Goal: Task Accomplishment & Management: Manage account settings

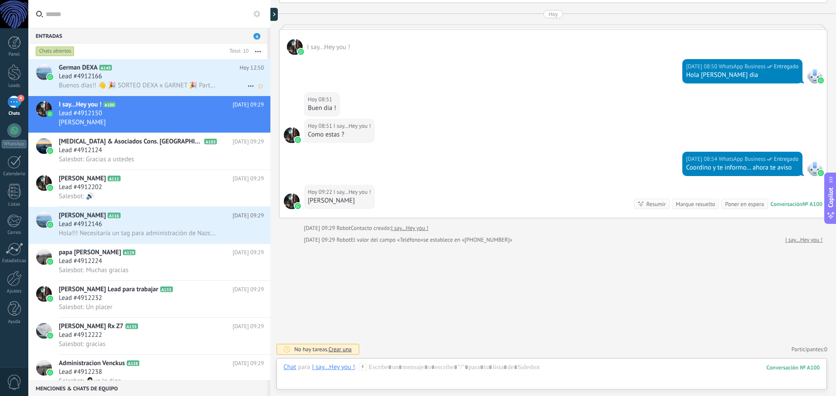
click at [162, 78] on div "Lead #4912166" at bounding box center [161, 76] width 205 height 9
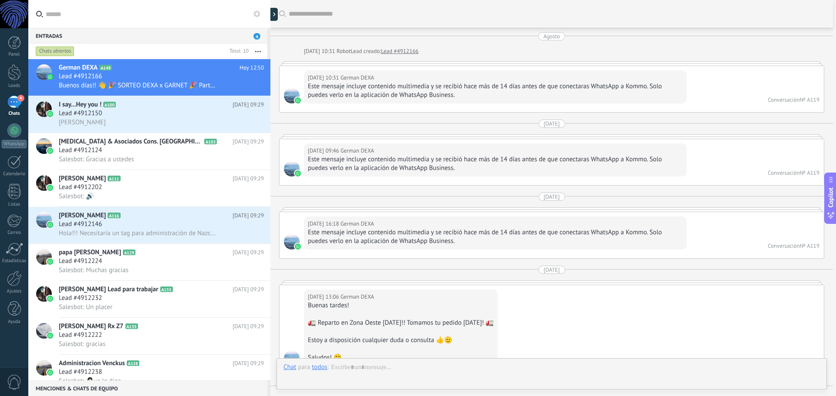
scroll to position [576, 0]
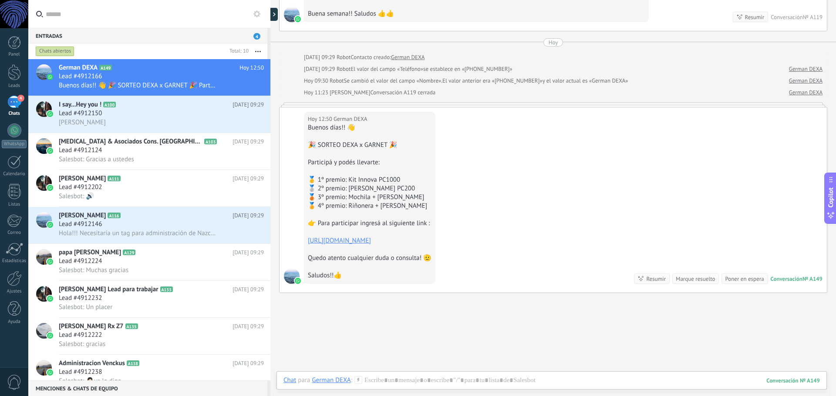
click at [702, 283] on div "Marque resuelto" at bounding box center [695, 279] width 47 height 10
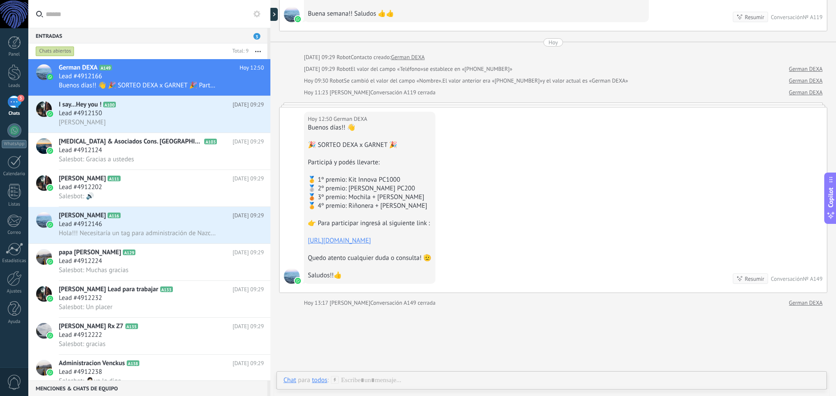
scroll to position [591, 0]
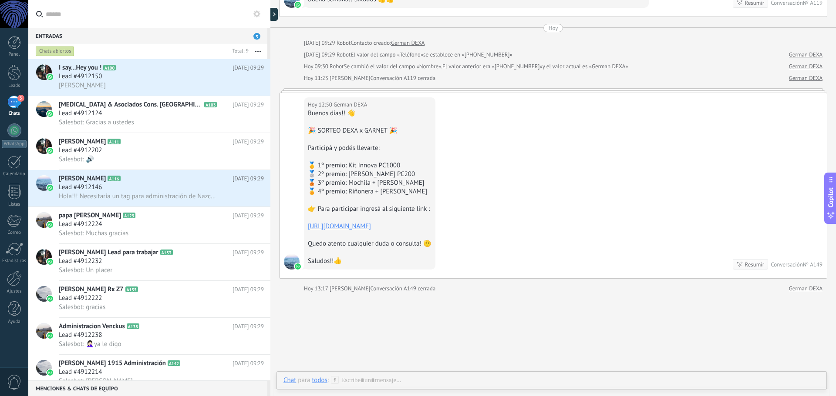
click at [21, 101] on span "3" at bounding box center [20, 98] width 7 height 7
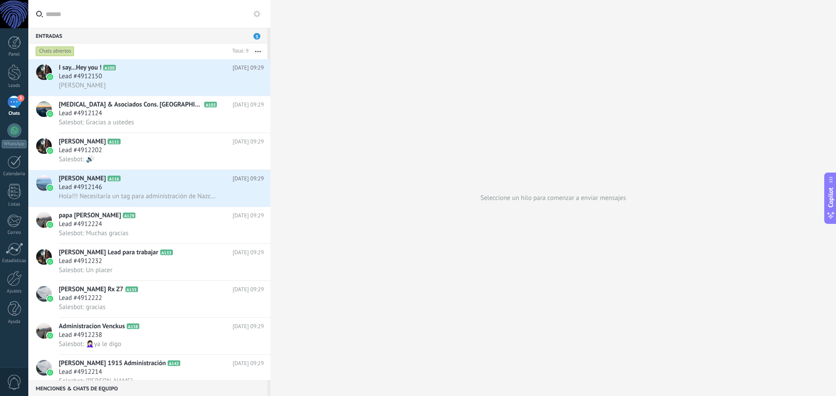
click at [67, 48] on div "Chats abiertos" at bounding box center [55, 51] width 39 height 10
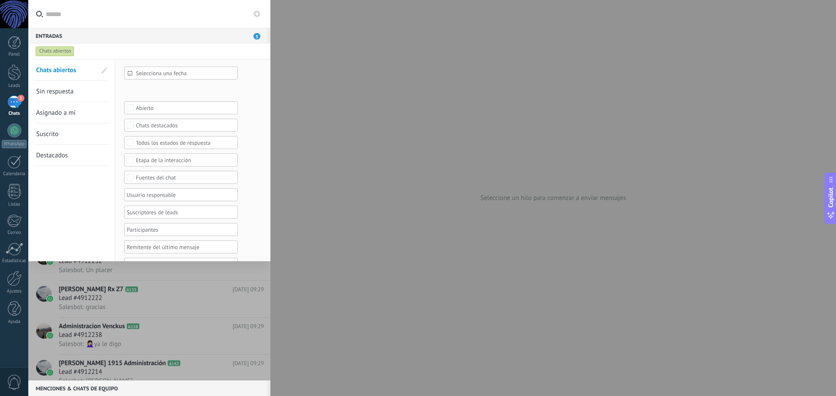
click at [256, 34] on span "3" at bounding box center [256, 36] width 7 height 7
click at [81, 71] on link "Chats abiertos" at bounding box center [66, 70] width 60 height 21
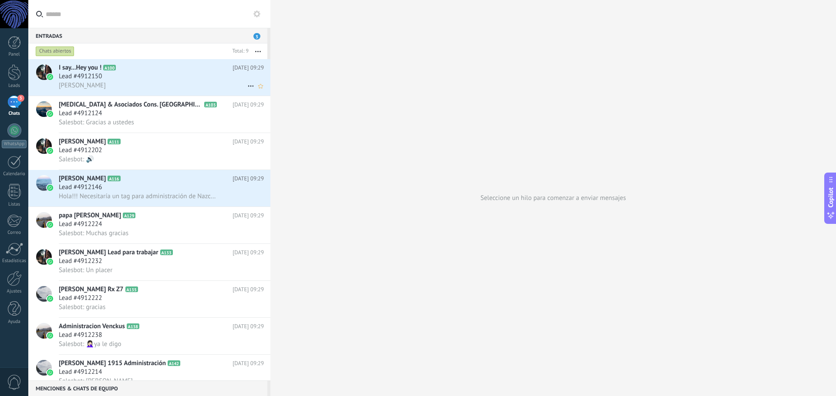
click at [178, 80] on div "Lead #4912150" at bounding box center [161, 76] width 205 height 9
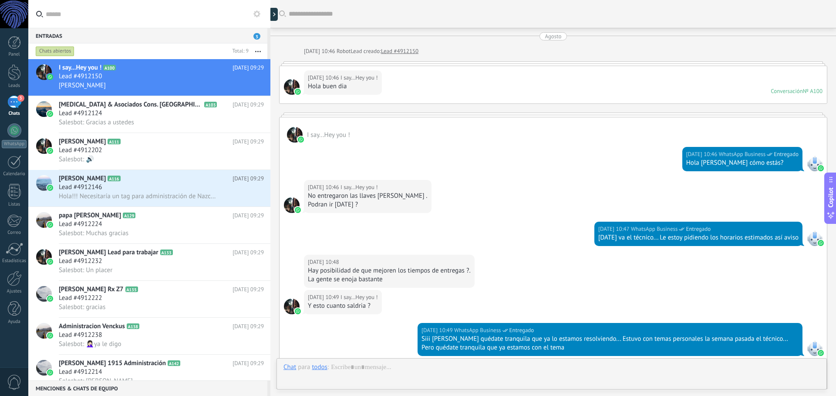
scroll to position [748, 0]
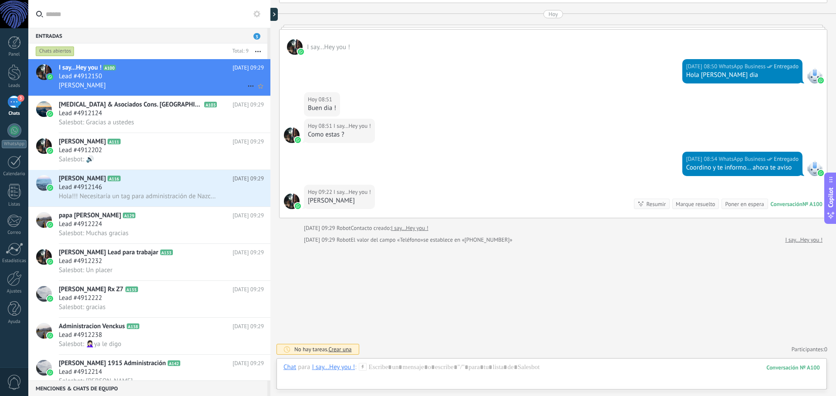
click at [107, 80] on div "Lead #4912150" at bounding box center [161, 76] width 205 height 9
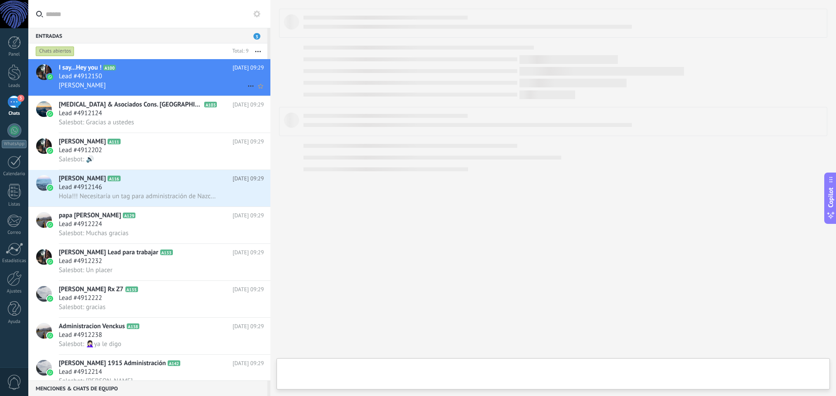
click at [107, 80] on div "Lead #4912150" at bounding box center [161, 76] width 205 height 9
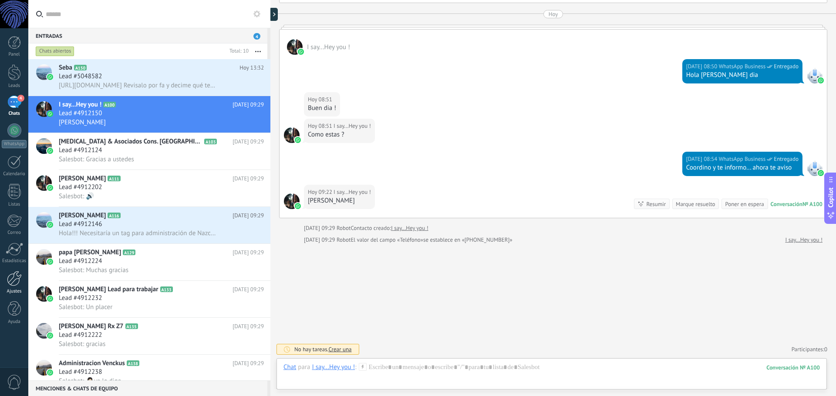
click at [17, 283] on div at bounding box center [14, 278] width 15 height 15
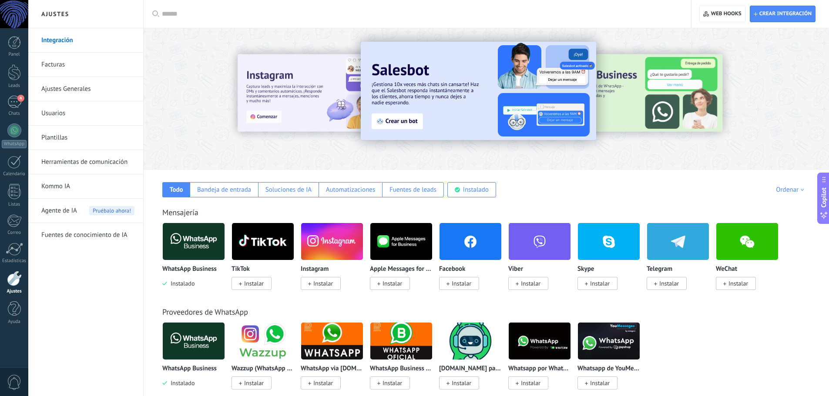
click at [65, 62] on link "Facturas" at bounding box center [87, 65] width 93 height 24
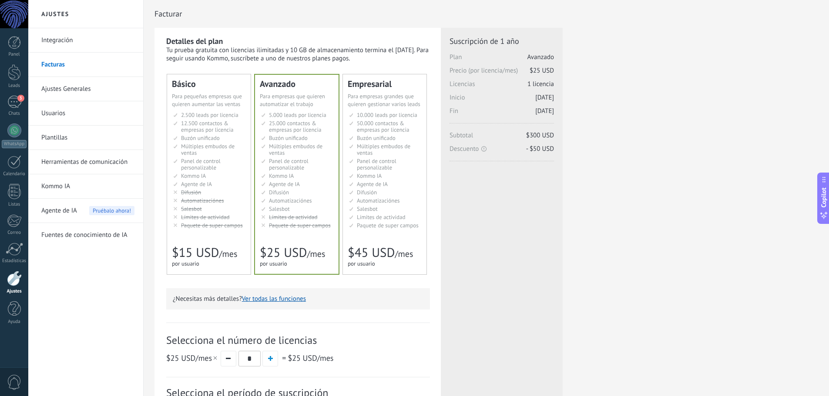
click at [213, 140] on span "Buzón unificado" at bounding box center [200, 137] width 39 height 7
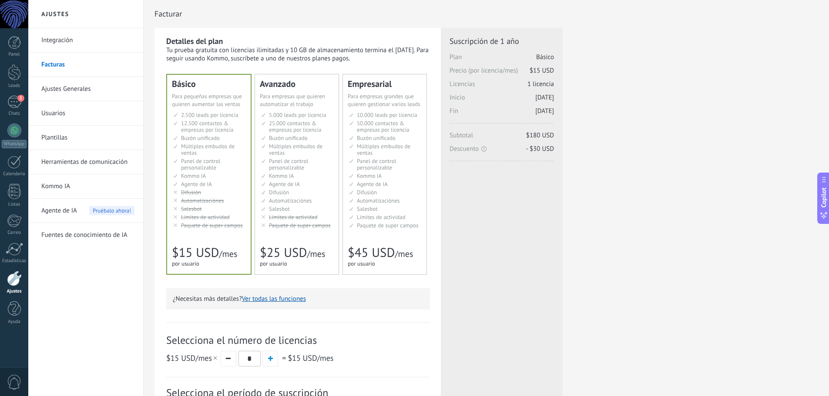
click at [310, 138] on li "Общий inbox Unified inbox Buzón unificado Inbox unificado Inbox terpadu Birleşi…" at bounding box center [297, 138] width 73 height 7
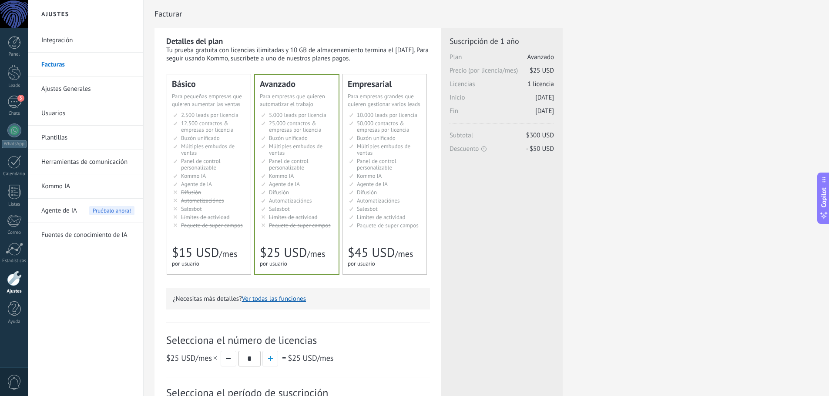
click at [374, 125] on span "50.000 contactos & empresas por licencia" at bounding box center [383, 127] width 52 height 14
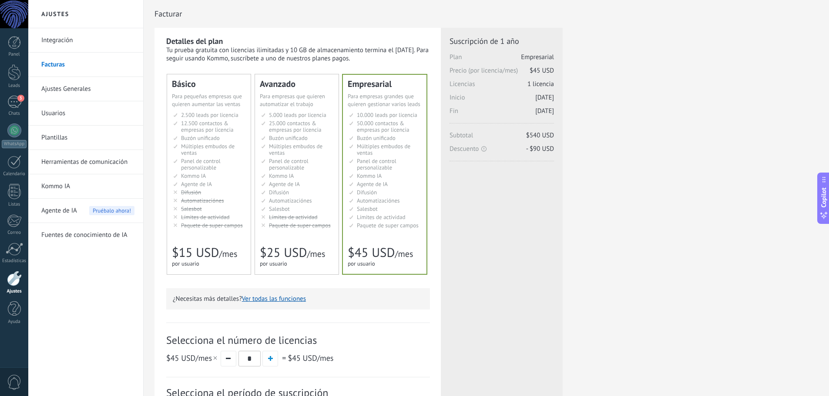
click at [293, 135] on span "Buzón unificado" at bounding box center [288, 137] width 39 height 7
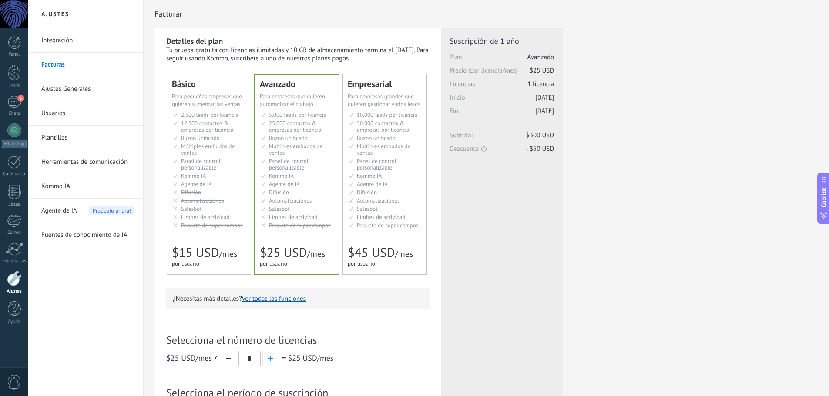
click at [226, 144] on span "Múltiples embudos de ventas" at bounding box center [208, 150] width 54 height 14
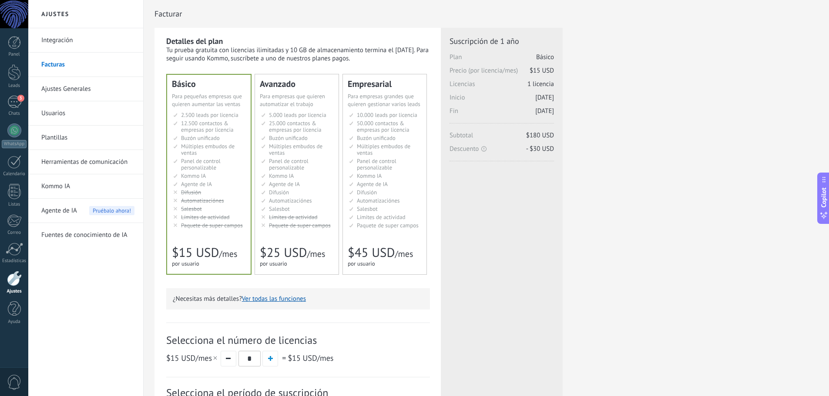
click at [99, 158] on link "Herramientas de comunicación" at bounding box center [87, 162] width 93 height 24
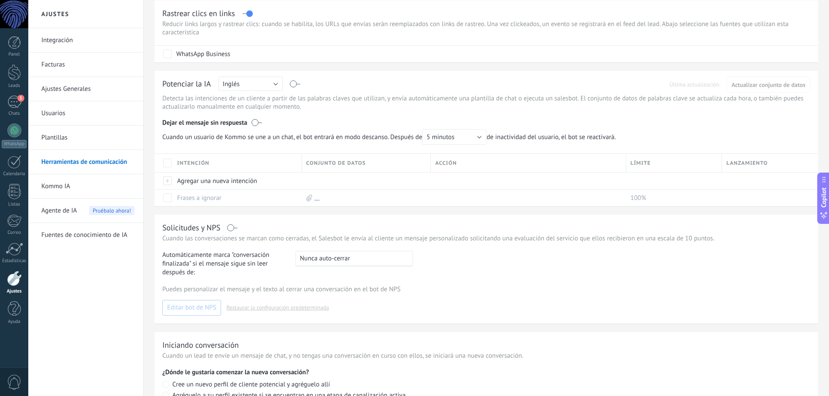
scroll to position [161, 0]
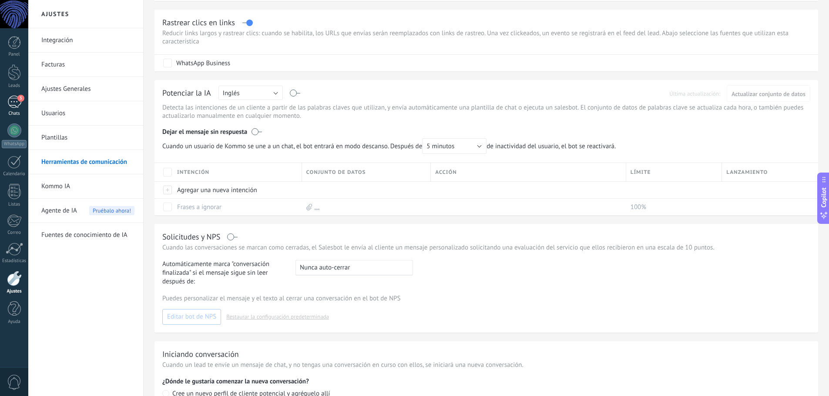
click at [11, 108] on link "3 Chats" at bounding box center [14, 106] width 28 height 21
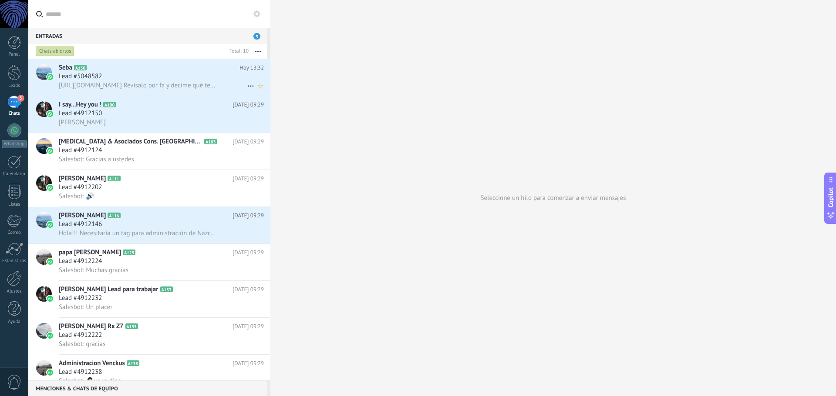
click at [81, 74] on span "Lead #5048582" at bounding box center [80, 76] width 43 height 9
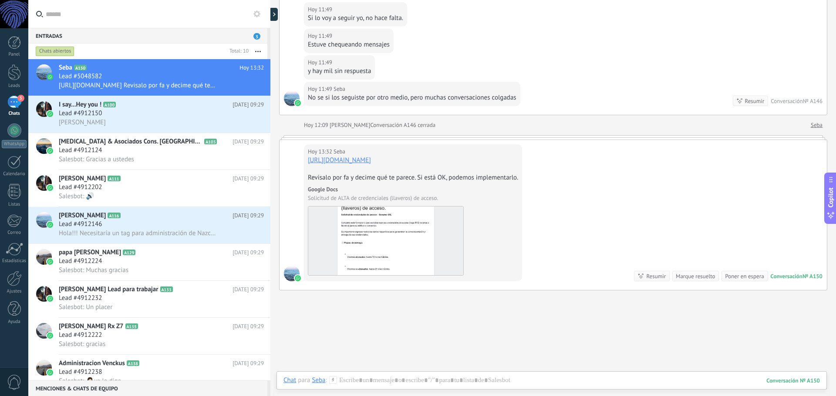
scroll to position [1572, 0]
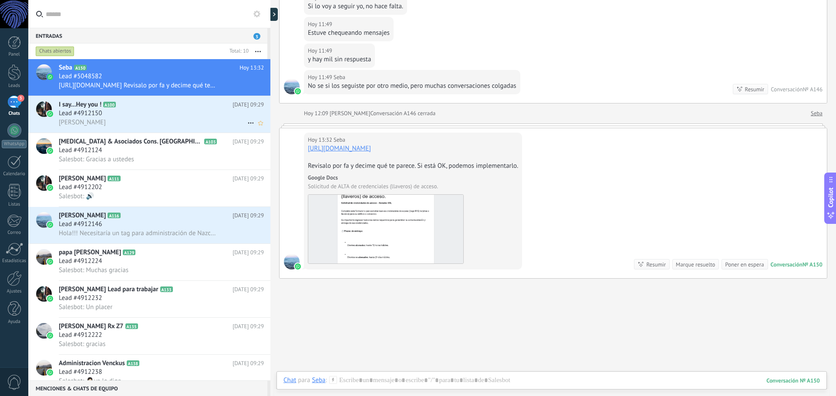
click at [145, 110] on div "Lead #4912150" at bounding box center [161, 113] width 205 height 9
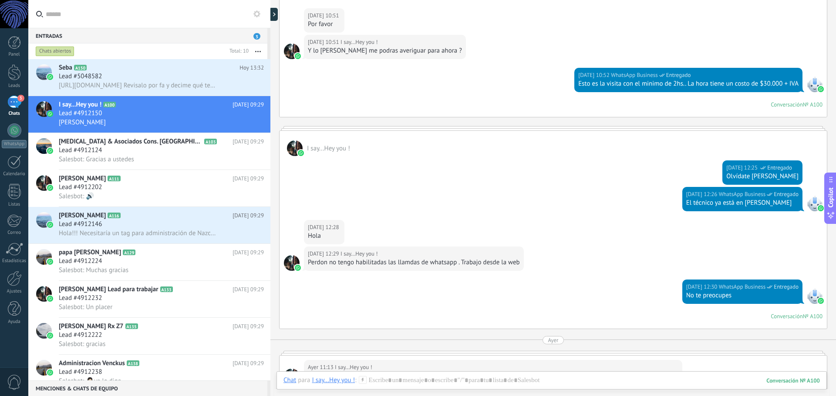
scroll to position [435, 0]
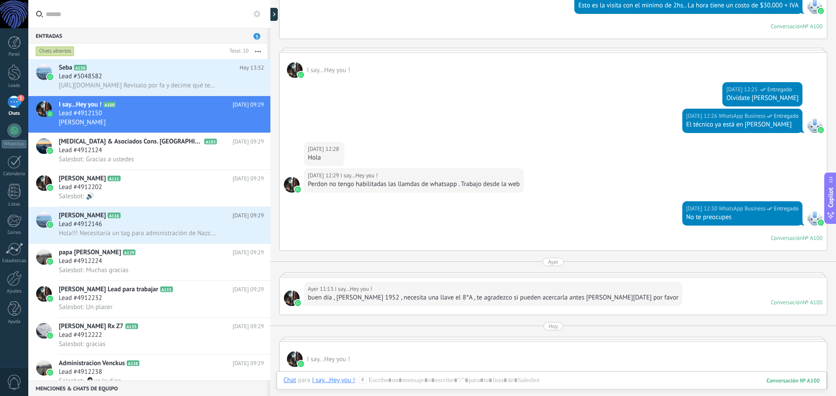
click at [793, 236] on div "Conversación" at bounding box center [786, 238] width 32 height 7
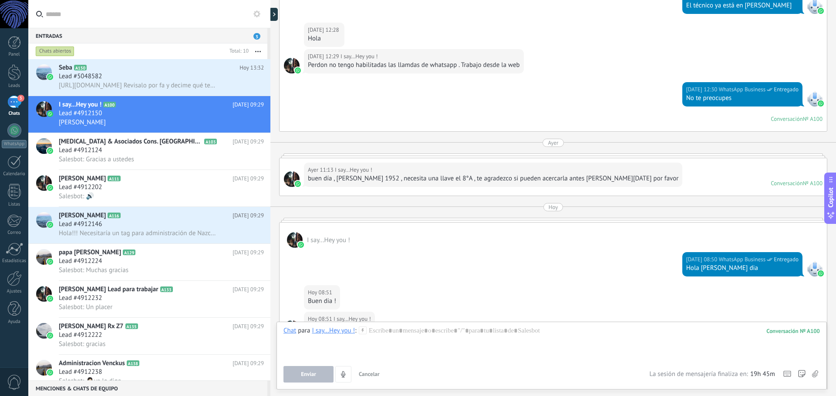
scroll to position [566, 0]
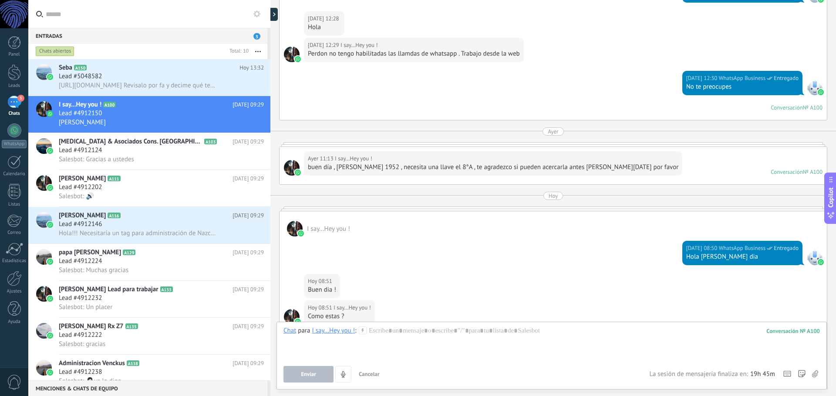
click at [371, 376] on span "Cancelar" at bounding box center [369, 374] width 21 height 7
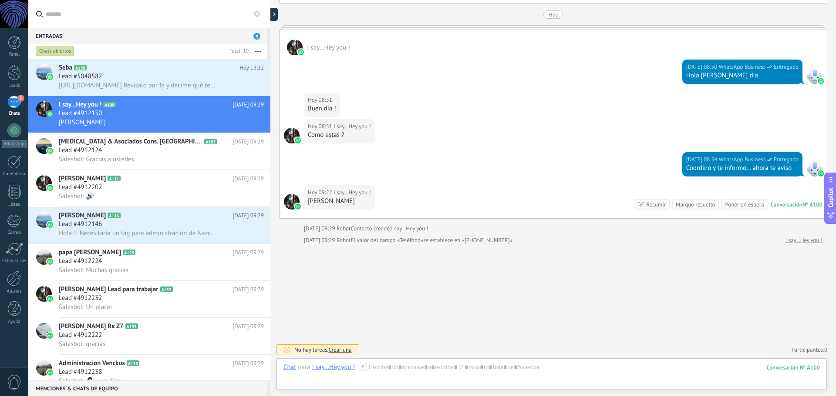
scroll to position [748, 0]
